Goal: Task Accomplishment & Management: Manage account settings

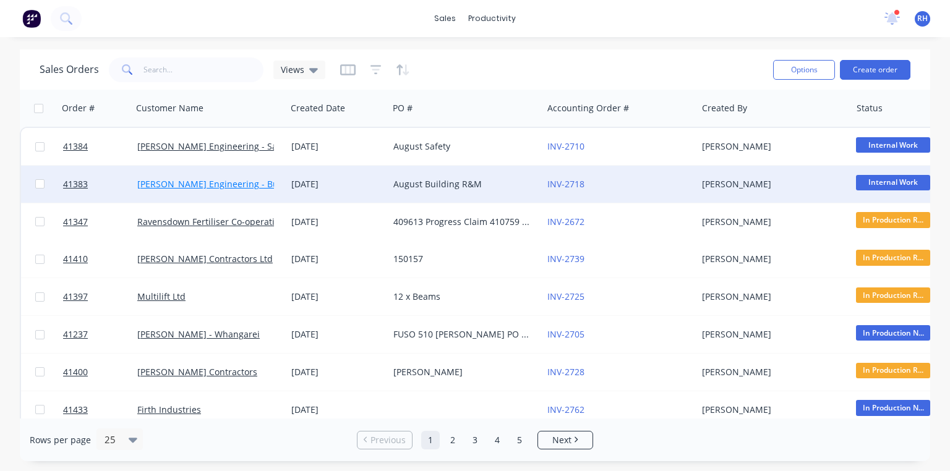
click at [239, 182] on link "[PERSON_NAME] Engineering - Building R M" at bounding box center [228, 184] width 183 height 12
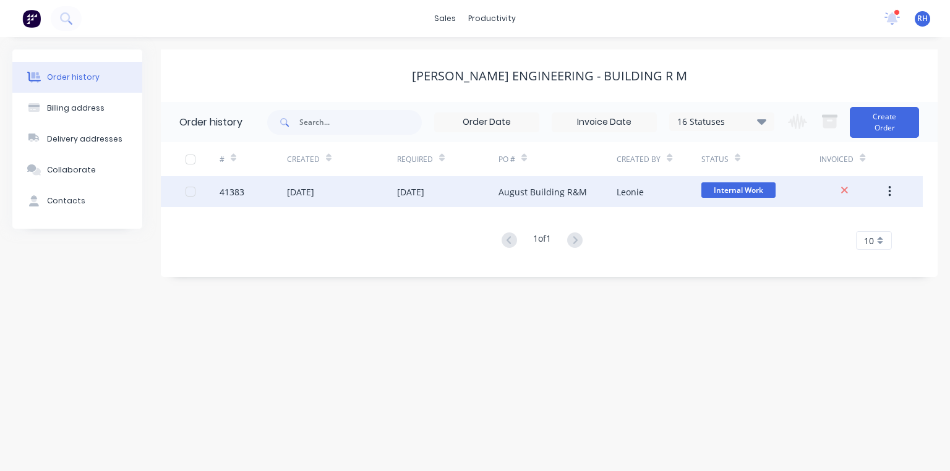
click at [509, 200] on div "August Building R&M" at bounding box center [557, 191] width 118 height 31
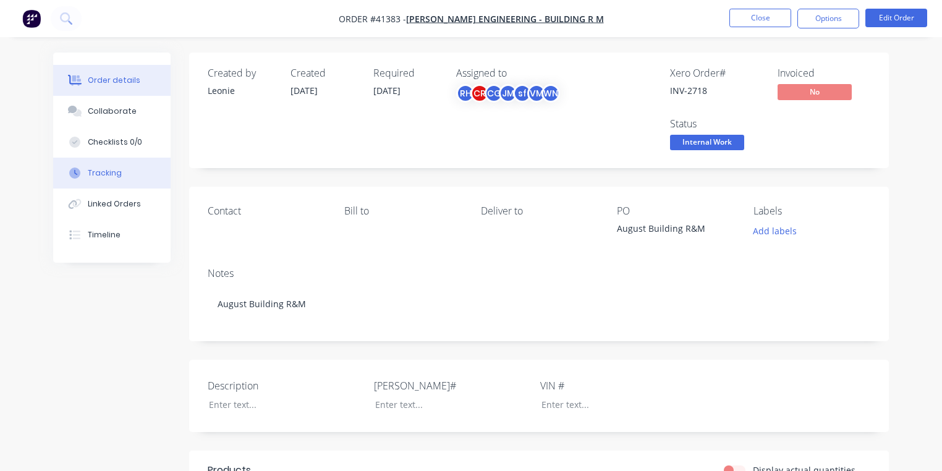
click at [123, 179] on button "Tracking" at bounding box center [111, 173] width 117 height 31
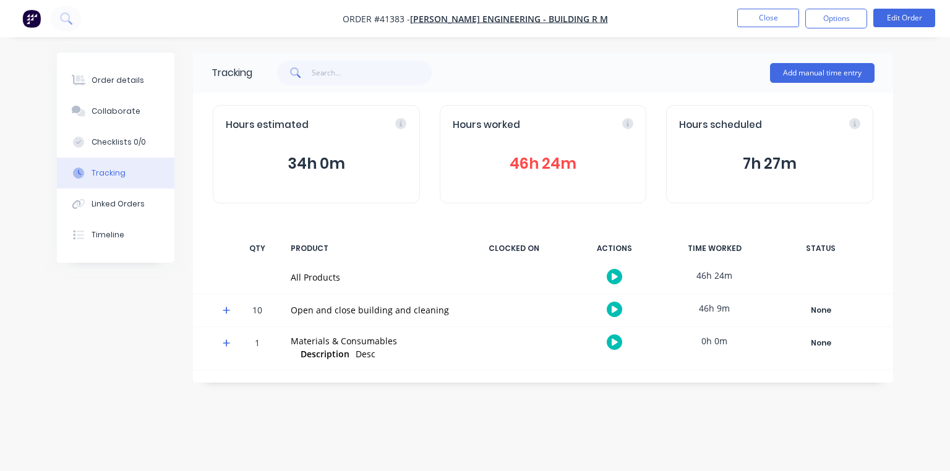
click at [223, 309] on icon at bounding box center [227, 310] width 8 height 9
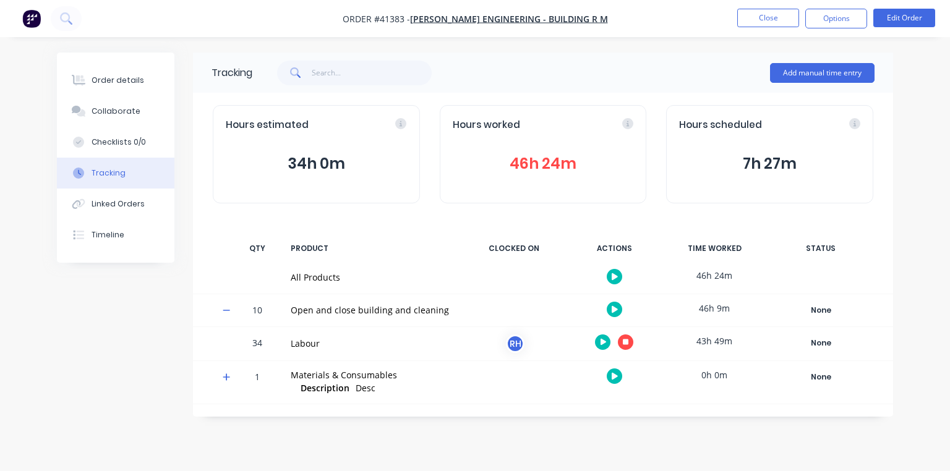
click at [626, 341] on icon "button" at bounding box center [626, 342] width 6 height 6
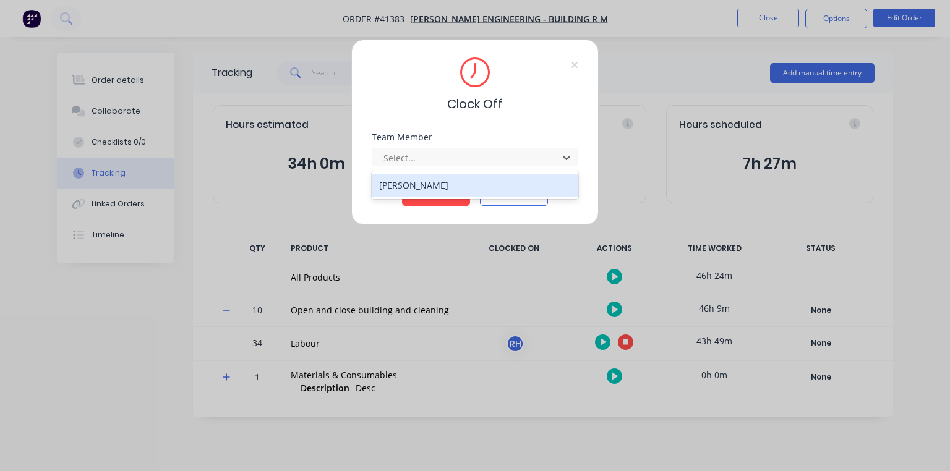
click at [501, 191] on div "[PERSON_NAME]" at bounding box center [475, 185] width 206 height 23
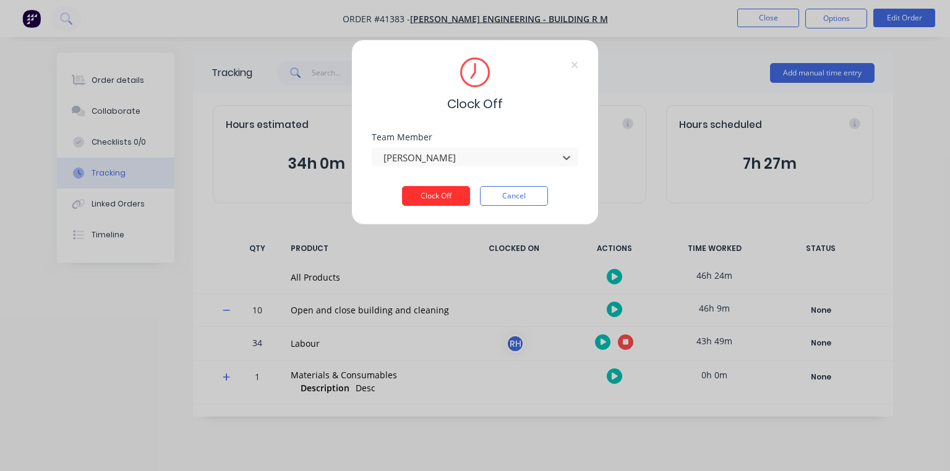
click at [449, 200] on button "Clock Off" at bounding box center [436, 196] width 68 height 20
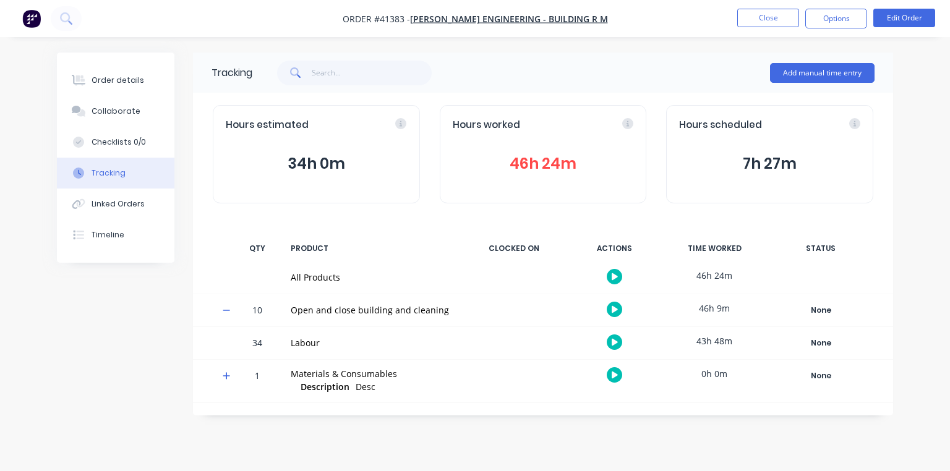
click at [32, 14] on img "button" at bounding box center [31, 18] width 19 height 19
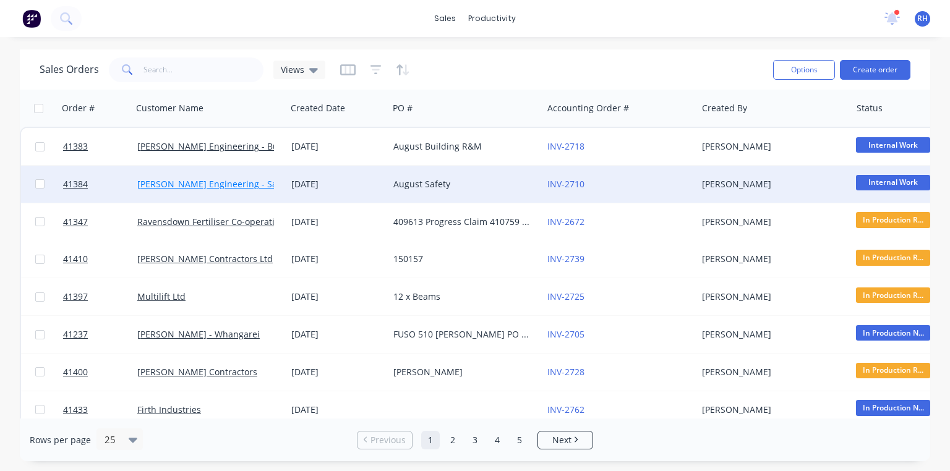
click at [225, 180] on link "[PERSON_NAME] Engineering - Safety" at bounding box center [214, 184] width 155 height 12
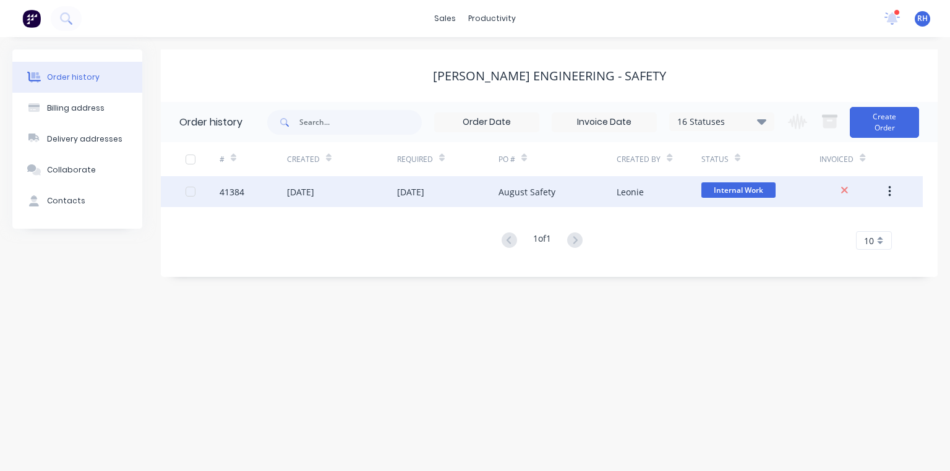
click at [516, 189] on div "August Safety" at bounding box center [526, 191] width 57 height 13
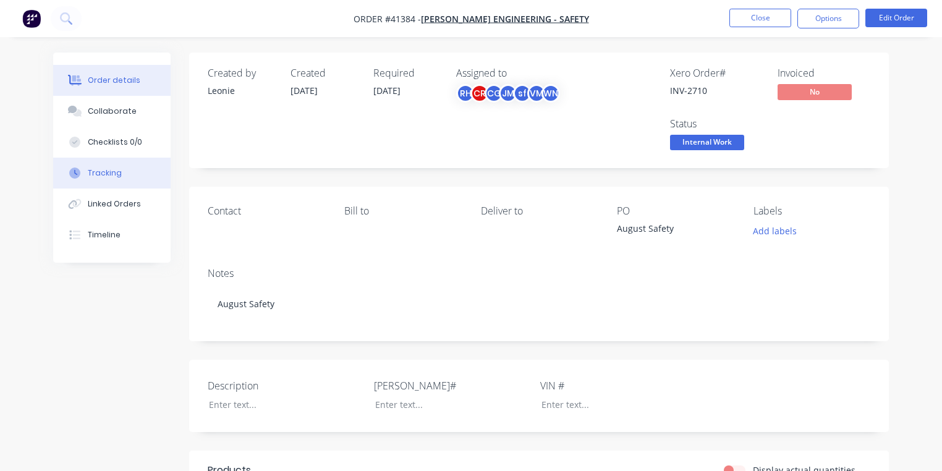
click at [115, 166] on button "Tracking" at bounding box center [111, 173] width 117 height 31
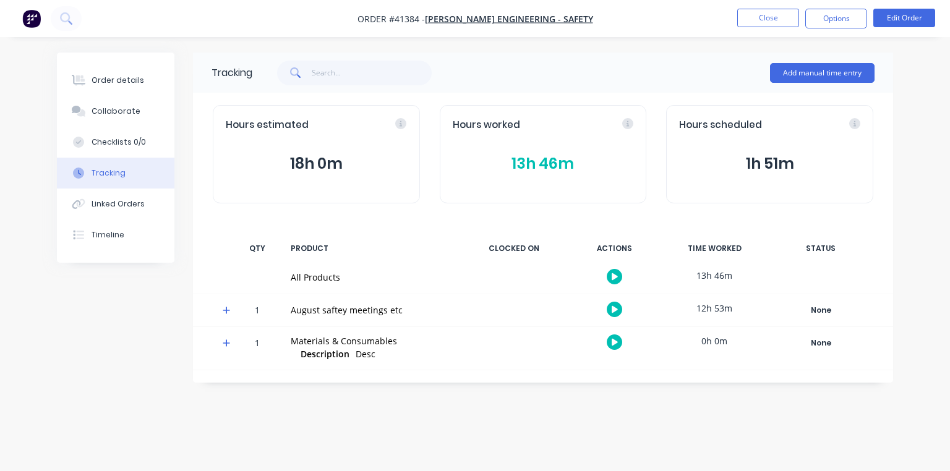
click at [226, 310] on icon at bounding box center [226, 310] width 7 height 7
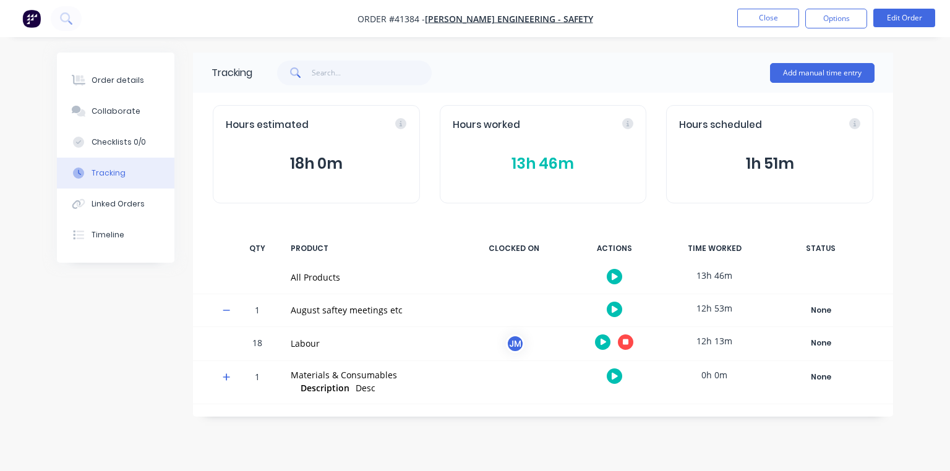
click at [626, 341] on icon "button" at bounding box center [626, 342] width 6 height 6
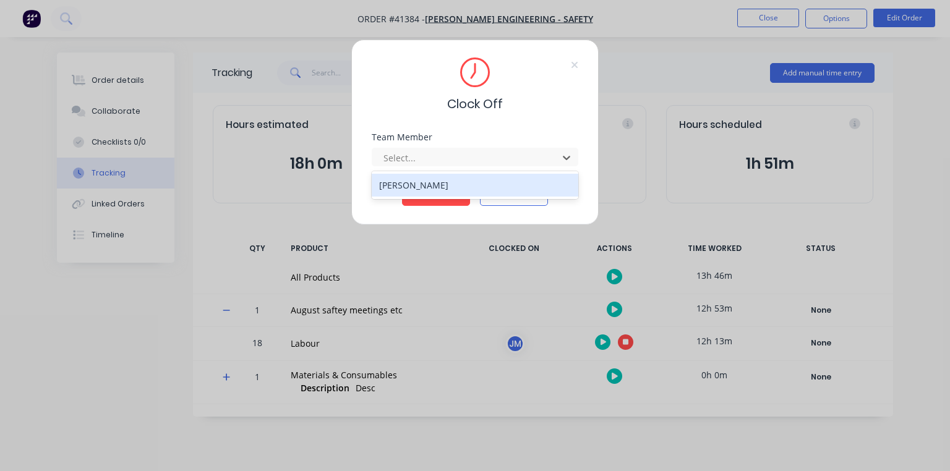
click at [598, 349] on div "Clock Off Team Member 1 result available. Use Up and Down to choose options, pr…" at bounding box center [475, 235] width 950 height 471
click at [616, 181] on div "Clock Off Team Member 1 result available. Use Up and Down to choose options, pr…" at bounding box center [475, 235] width 950 height 471
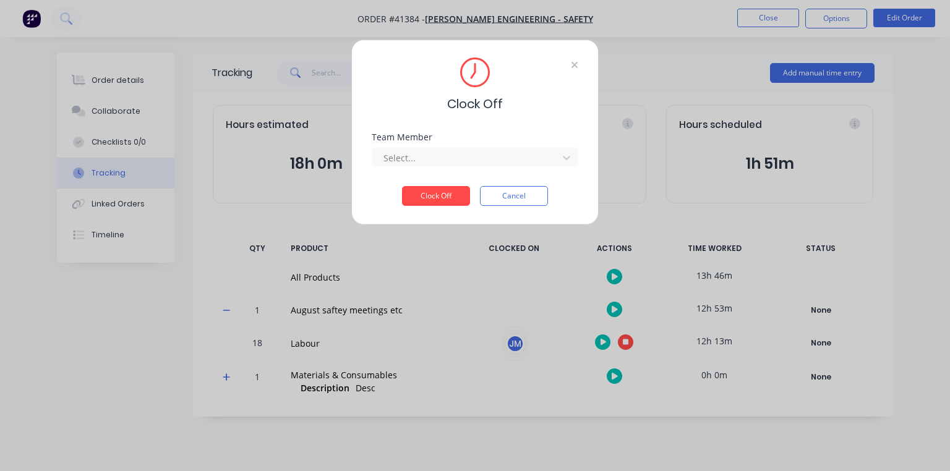
click at [574, 64] on icon at bounding box center [574, 65] width 6 height 6
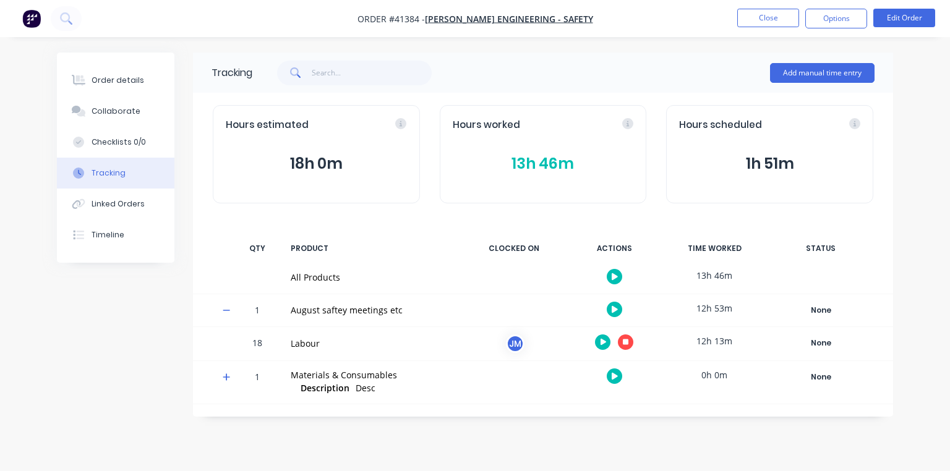
click at [602, 342] on icon "button" at bounding box center [603, 342] width 6 height 7
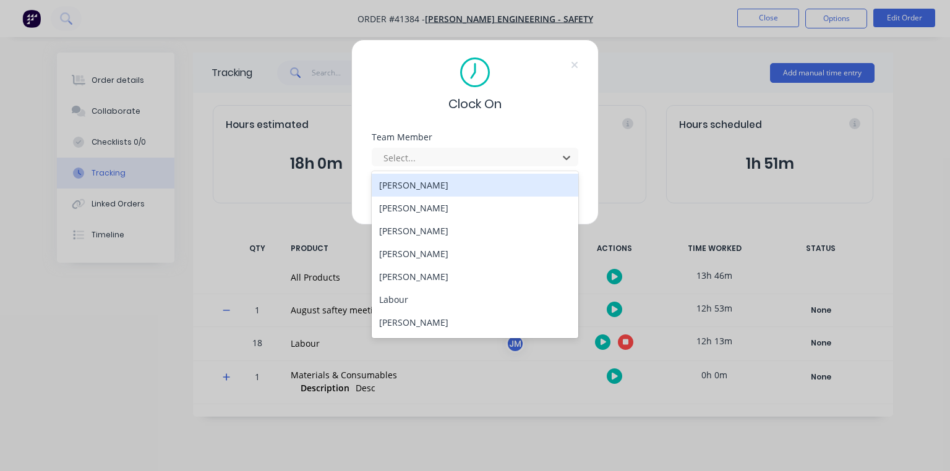
scroll to position [135, 0]
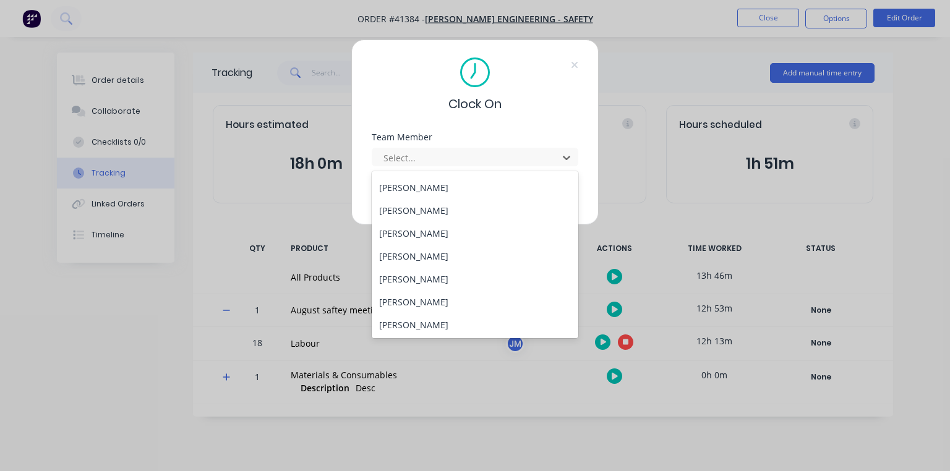
click at [445, 232] on div "[PERSON_NAME]" at bounding box center [475, 233] width 206 height 23
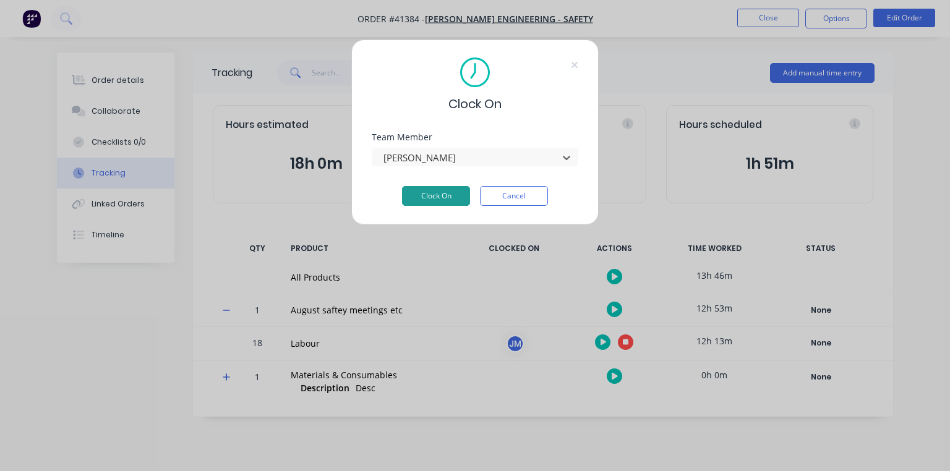
click at [447, 202] on button "Clock On" at bounding box center [436, 196] width 68 height 20
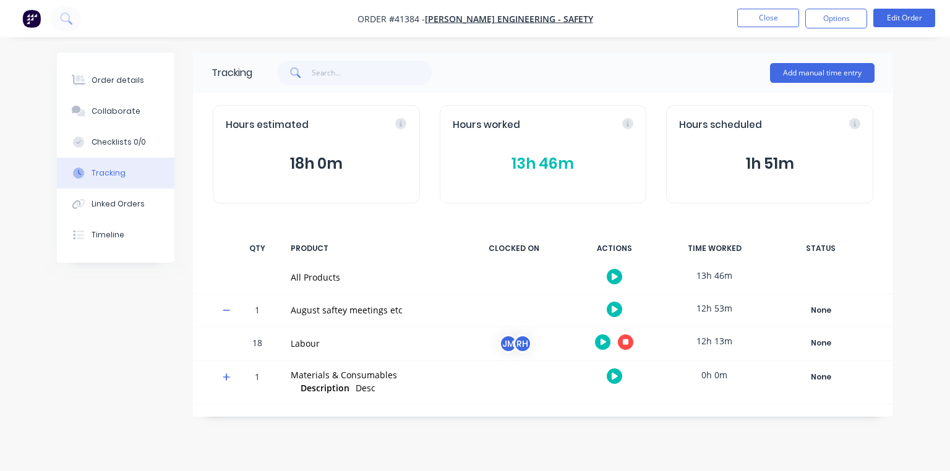
click at [32, 24] on img "button" at bounding box center [31, 18] width 19 height 19
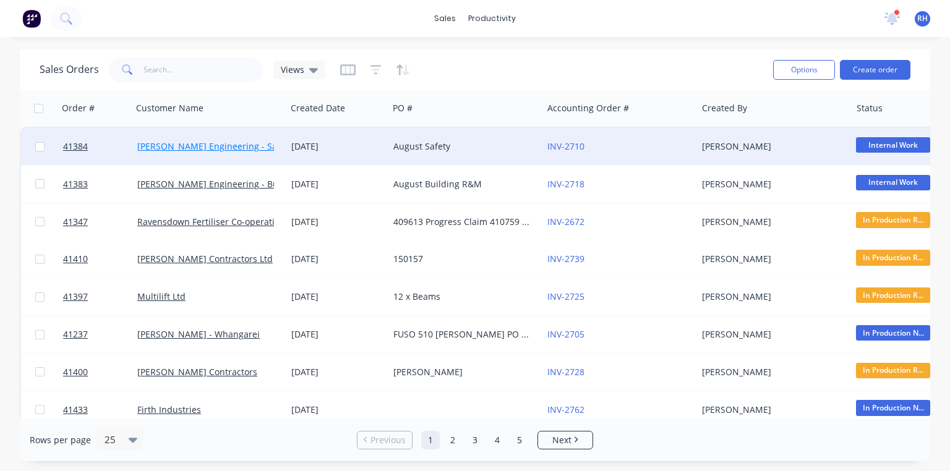
click at [210, 147] on link "[PERSON_NAME] Engineering - Safety" at bounding box center [214, 146] width 155 height 12
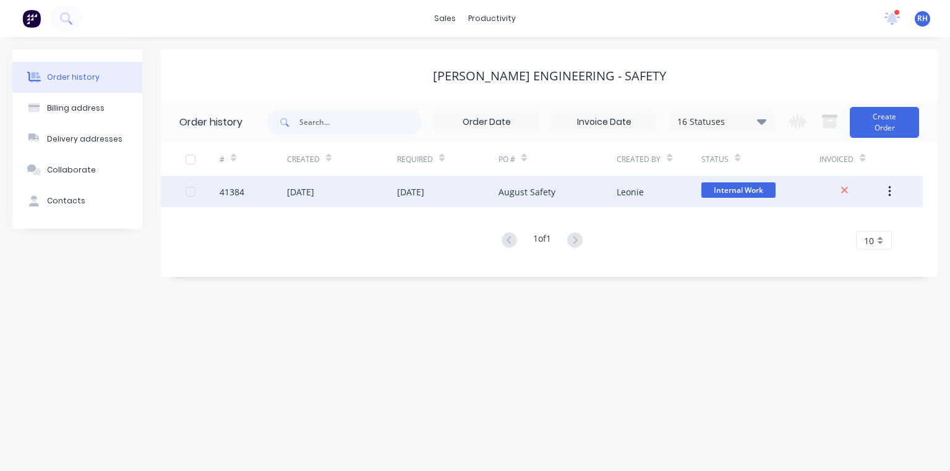
click at [534, 195] on div "August Safety" at bounding box center [526, 191] width 57 height 13
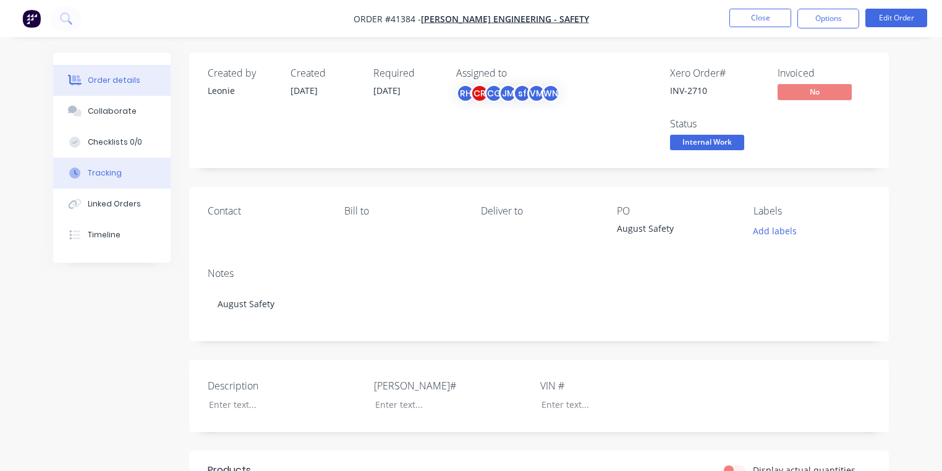
click at [120, 185] on button "Tracking" at bounding box center [111, 173] width 117 height 31
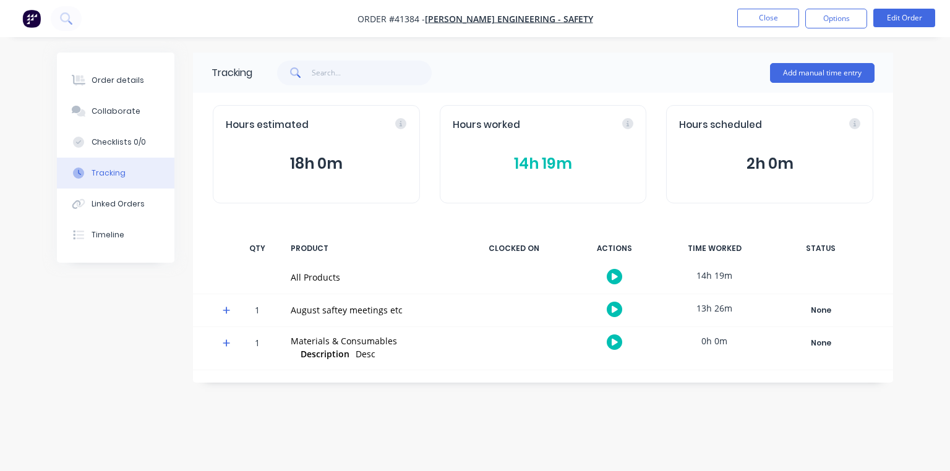
click at [233, 310] on span at bounding box center [229, 312] width 12 height 12
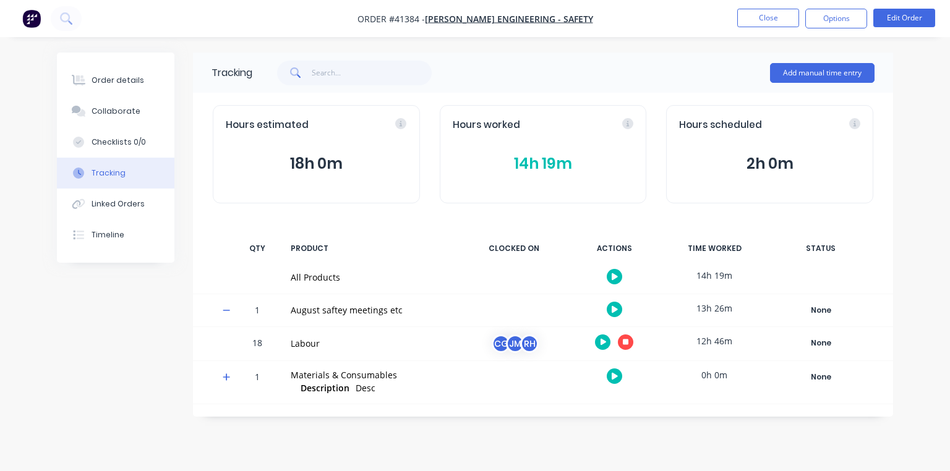
click at [603, 341] on icon "button" at bounding box center [603, 342] width 6 height 7
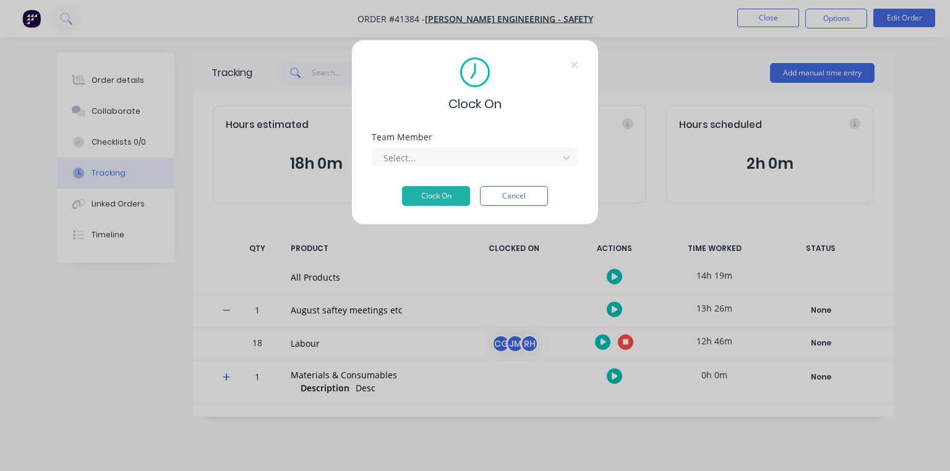
click at [568, 206] on div "Clock On Team Member Select... Clock On Cancel" at bounding box center [474, 132] width 247 height 185
click at [537, 199] on button "Cancel" at bounding box center [514, 196] width 68 height 20
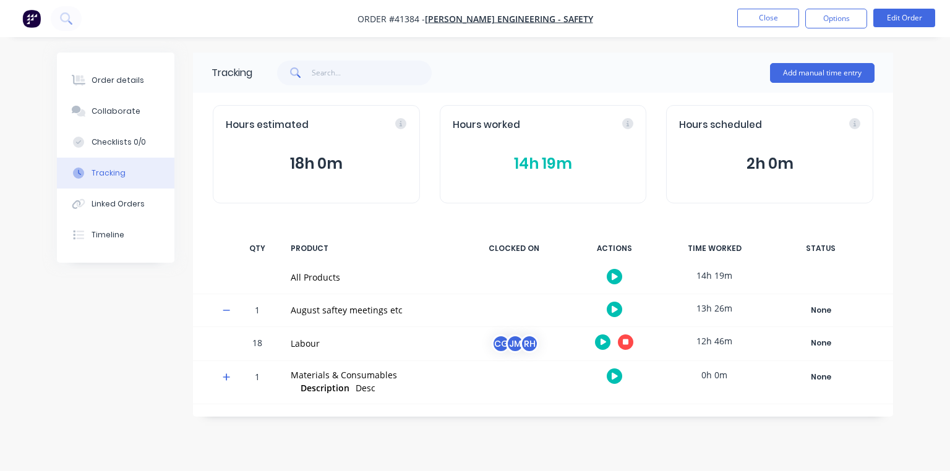
click at [625, 343] on icon "button" at bounding box center [626, 342] width 6 height 6
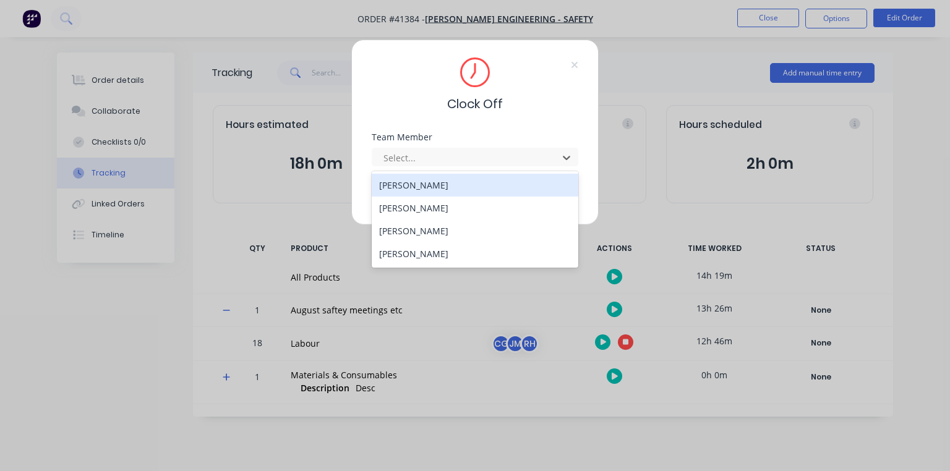
click at [440, 230] on div "[PERSON_NAME]" at bounding box center [475, 230] width 206 height 23
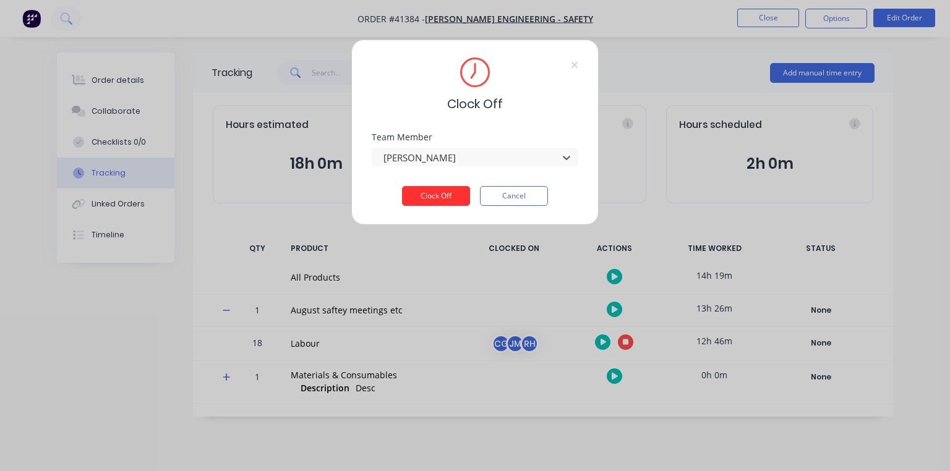
click at [459, 195] on button "Clock Off" at bounding box center [436, 196] width 68 height 20
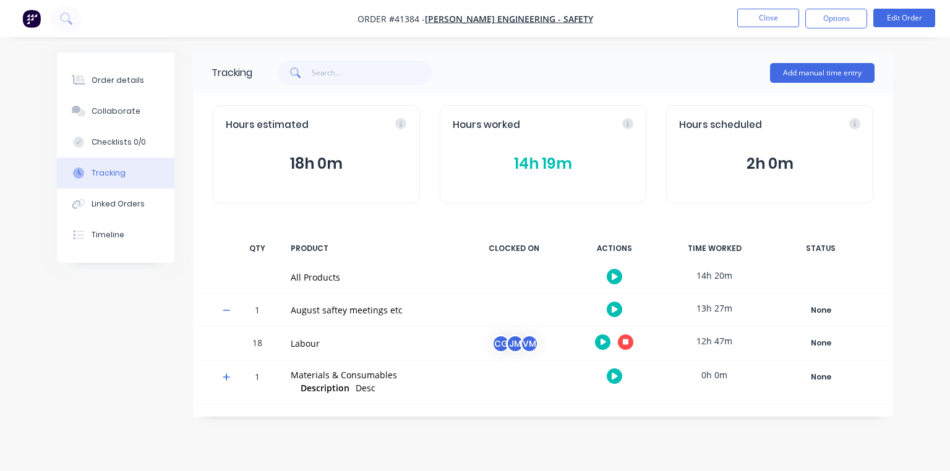
click at [34, 27] on img "button" at bounding box center [31, 18] width 19 height 19
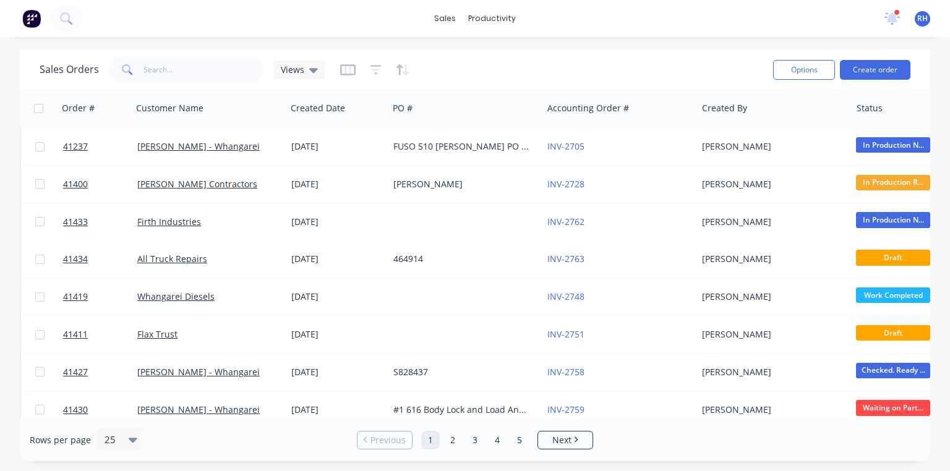
scroll to position [189, 0]
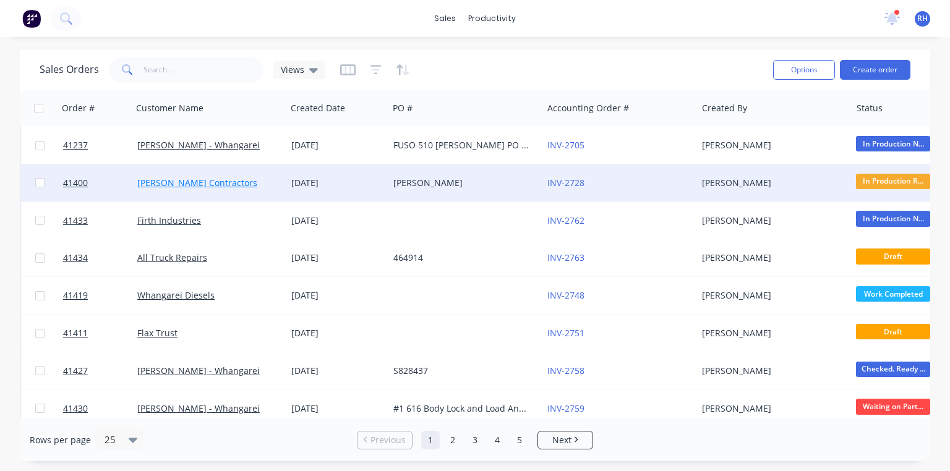
click at [213, 178] on link "[PERSON_NAME] Contractors" at bounding box center [197, 183] width 120 height 12
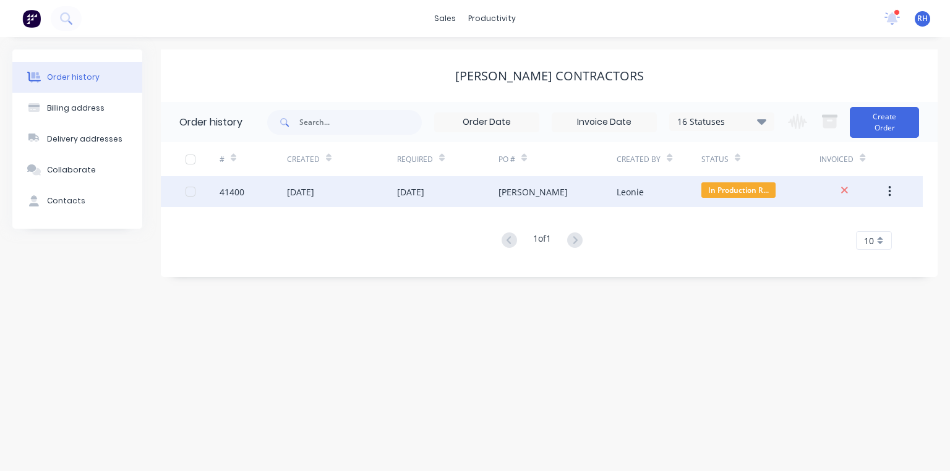
click at [455, 188] on div "[DATE]" at bounding box center [447, 191] width 101 height 31
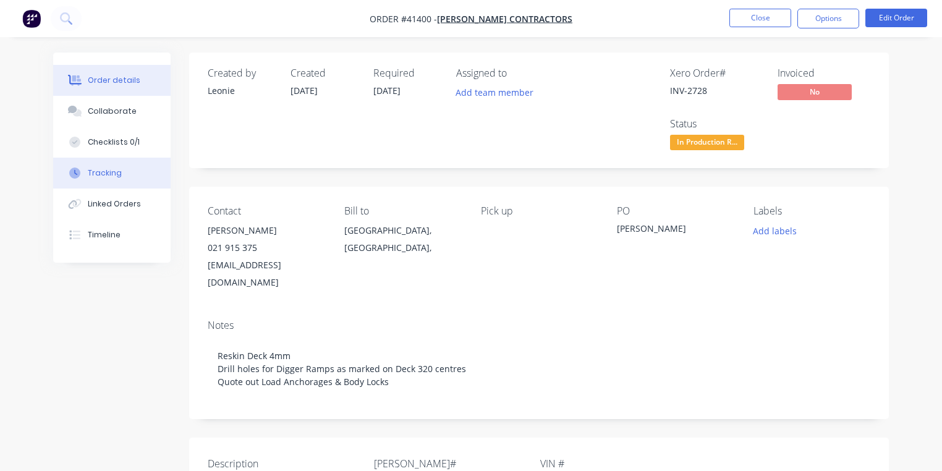
click at [127, 169] on button "Tracking" at bounding box center [111, 173] width 117 height 31
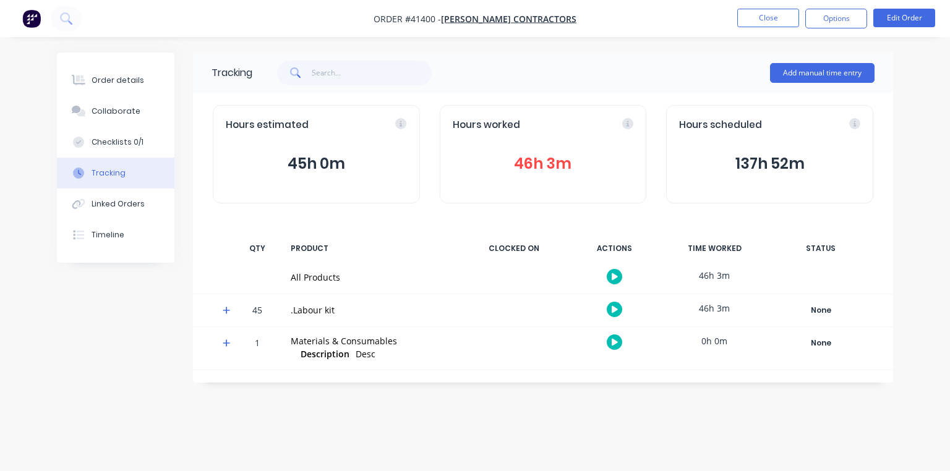
click at [226, 312] on icon at bounding box center [226, 310] width 7 height 7
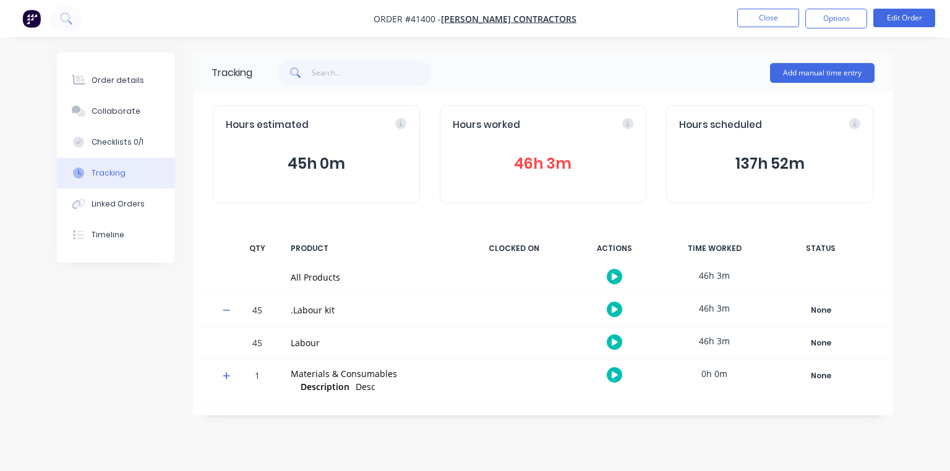
click at [613, 341] on icon "button" at bounding box center [614, 342] width 6 height 7
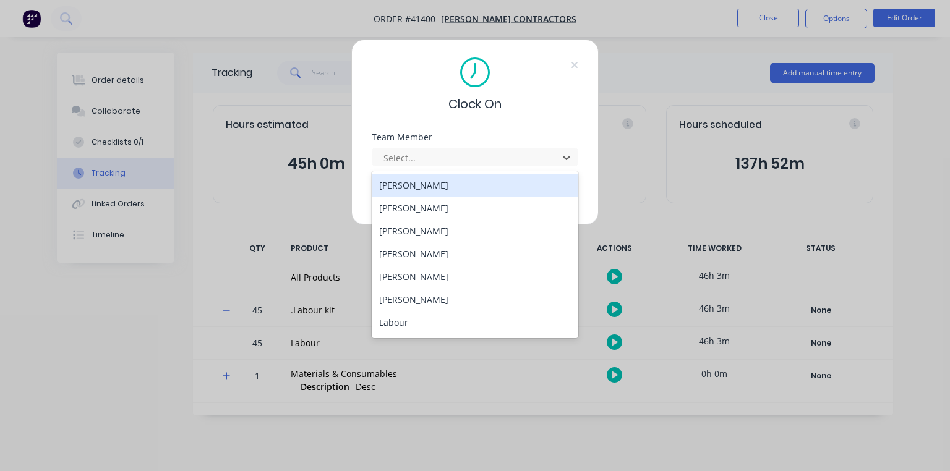
click at [482, 210] on div "[PERSON_NAME]" at bounding box center [475, 208] width 206 height 23
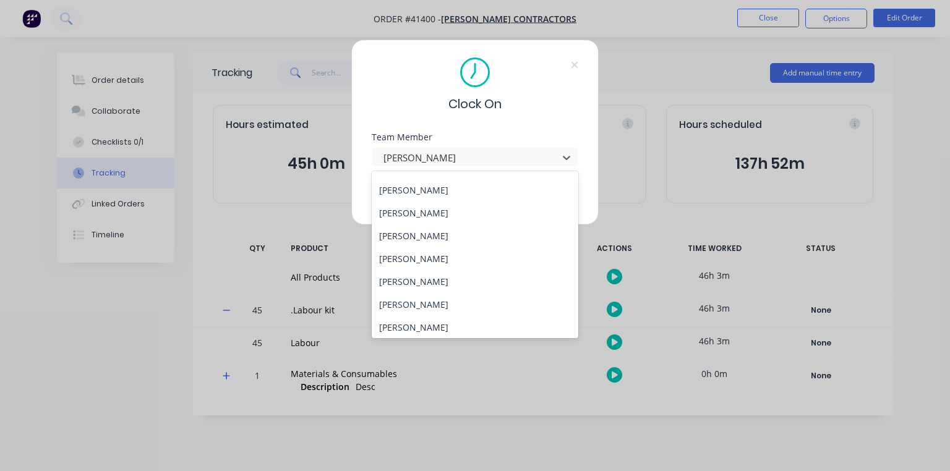
scroll to position [158, 0]
click at [446, 231] on div "[PERSON_NAME]" at bounding box center [475, 232] width 206 height 23
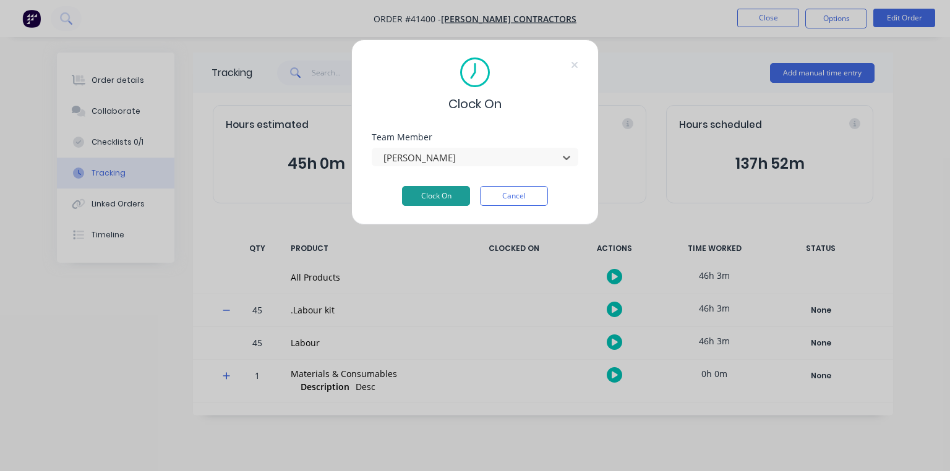
click at [435, 200] on button "Clock On" at bounding box center [436, 196] width 68 height 20
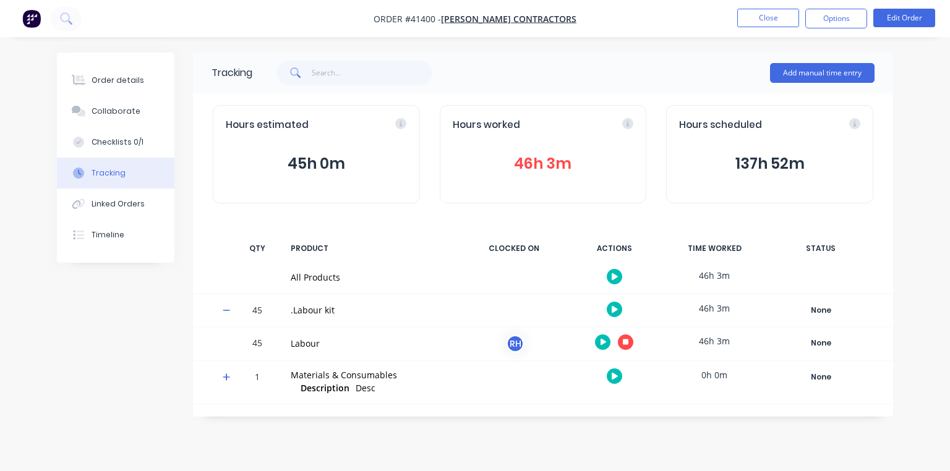
click at [25, 28] on button "button" at bounding box center [32, 19] width 26 height 20
